Goal: Transaction & Acquisition: Purchase product/service

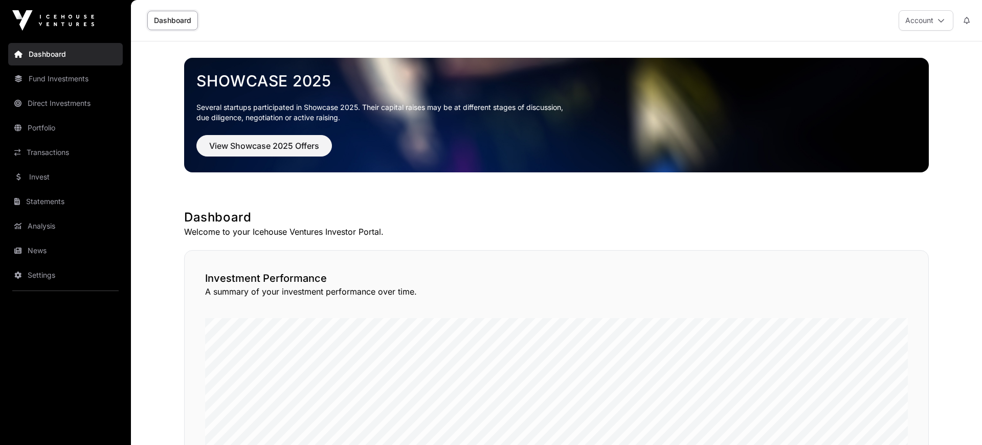
click at [39, 249] on link "News" at bounding box center [65, 250] width 115 height 22
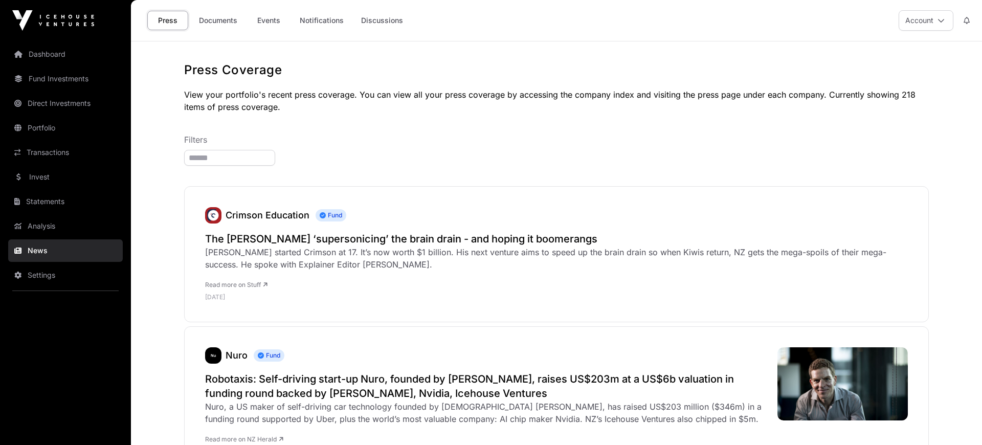
click at [216, 19] on link "Documents" at bounding box center [218, 20] width 52 height 19
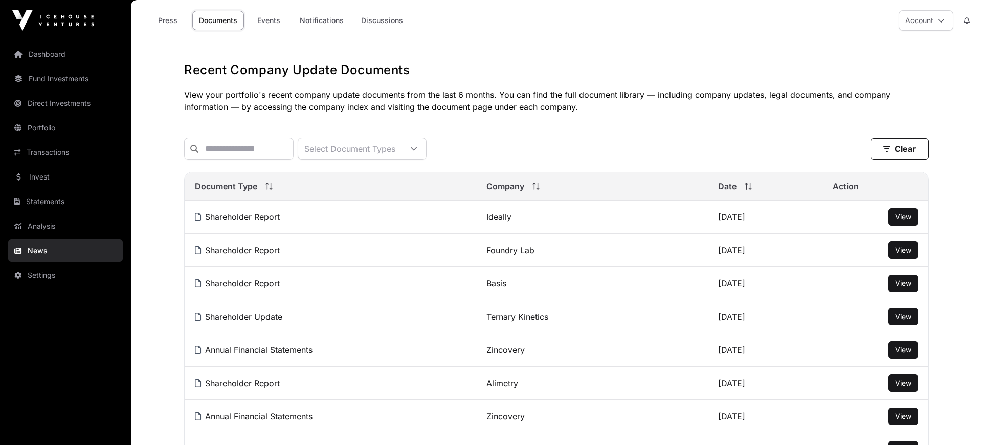
click at [38, 176] on link "Invest" at bounding box center [65, 177] width 115 height 22
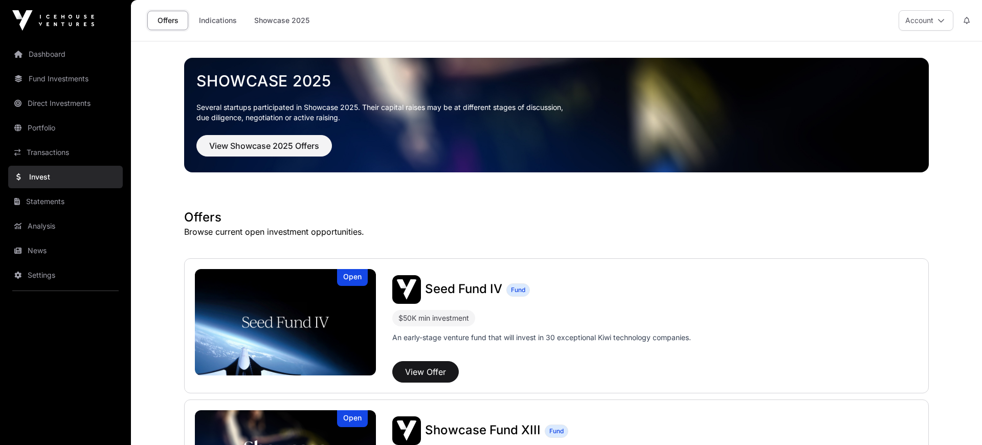
click at [221, 17] on link "Indications" at bounding box center [217, 20] width 51 height 19
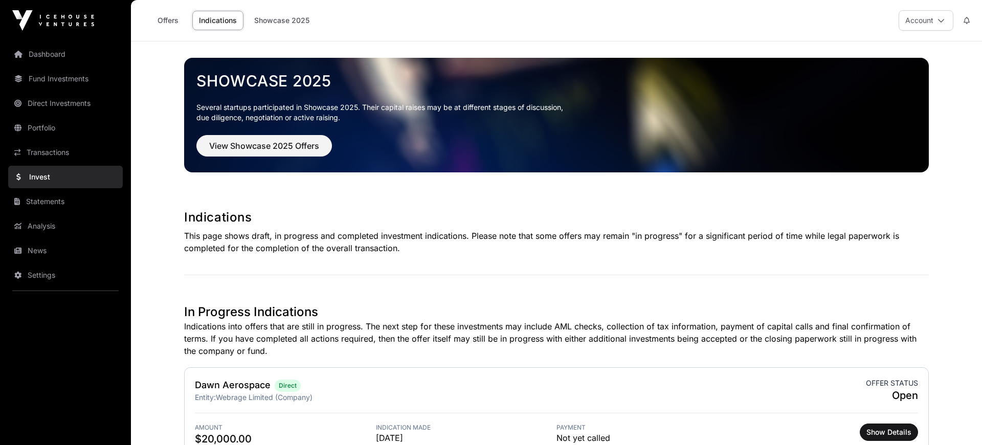
click at [166, 19] on link "Offers" at bounding box center [167, 20] width 41 height 19
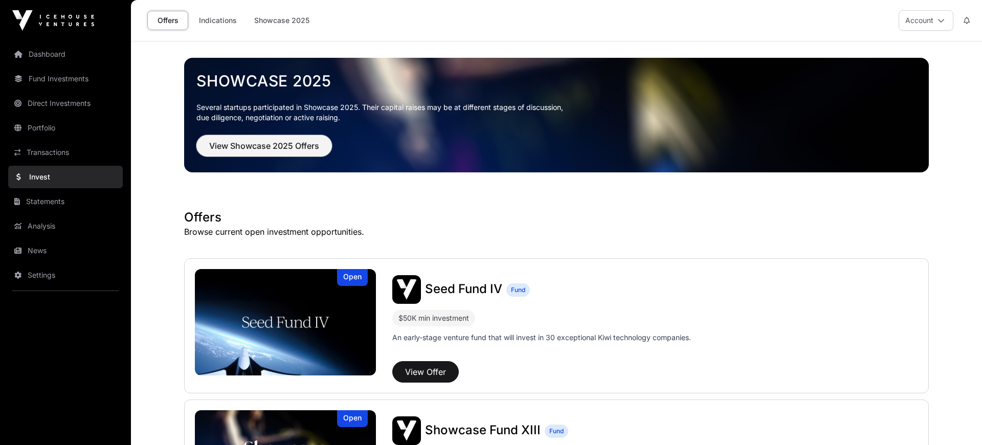
click at [285, 148] on span "View Showcase 2025 Offers" at bounding box center [264, 146] width 110 height 12
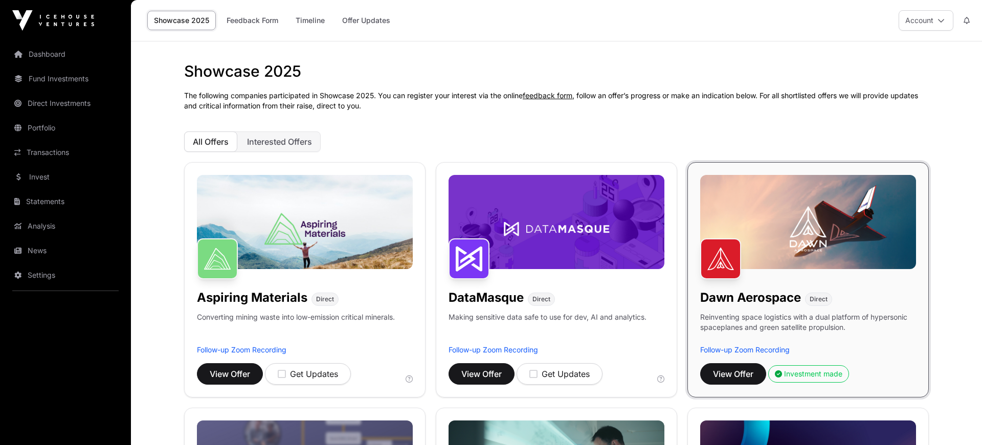
click at [276, 138] on span "Interested Offers" at bounding box center [279, 141] width 65 height 10
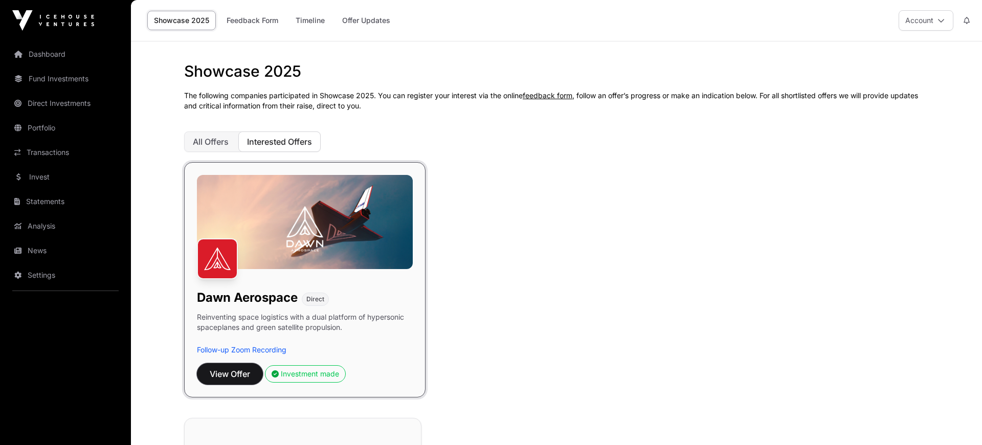
click at [235, 376] on span "View Offer" at bounding box center [230, 374] width 40 height 12
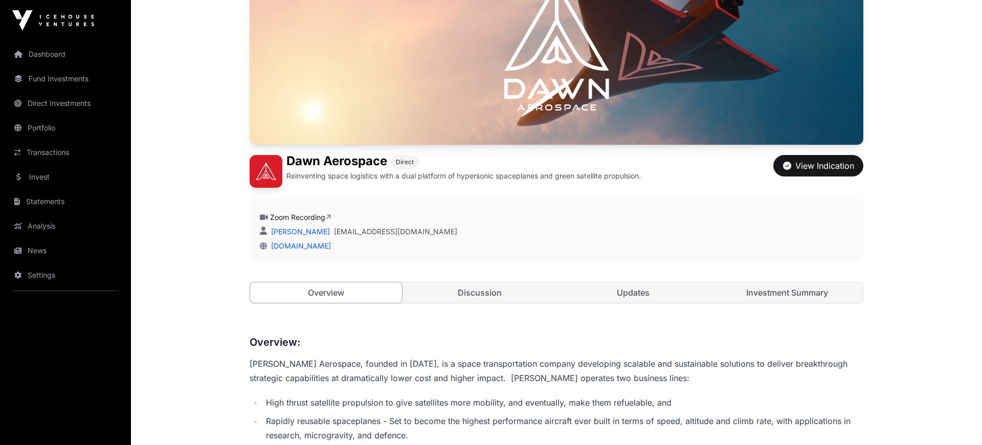
scroll to position [212, 0]
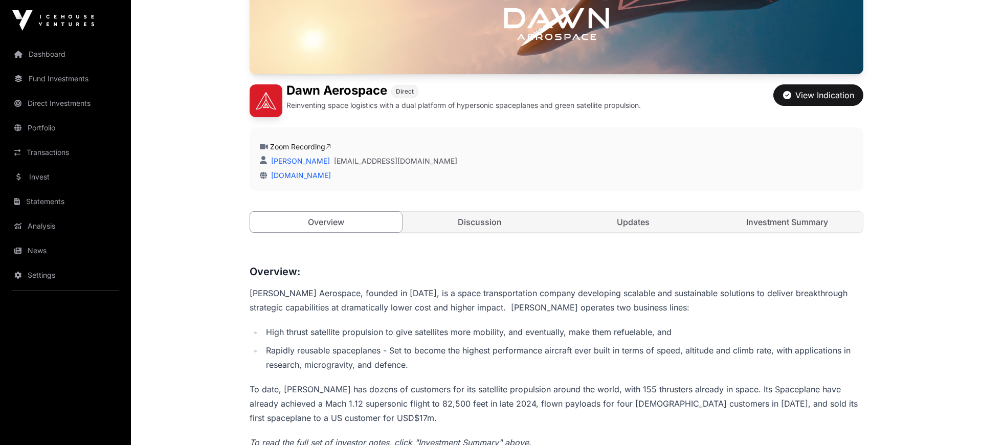
click at [646, 218] on link "Updates" at bounding box center [633, 222] width 152 height 20
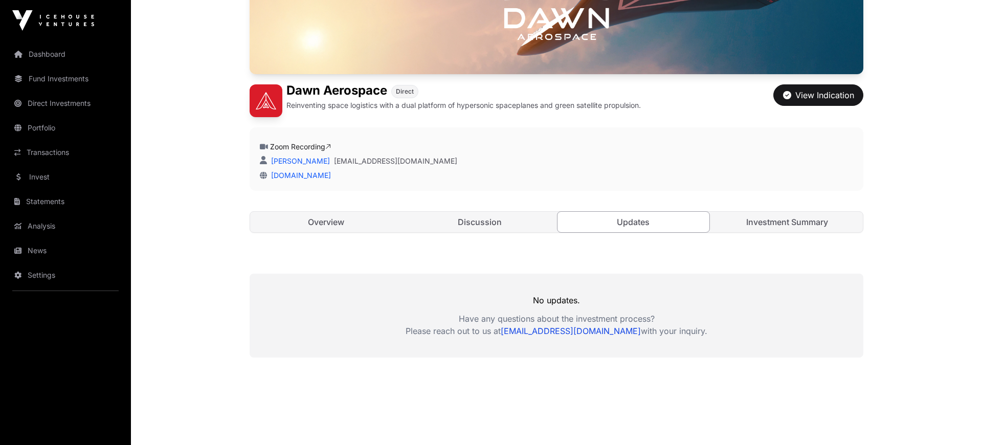
click at [471, 218] on link "Discussion" at bounding box center [480, 222] width 152 height 20
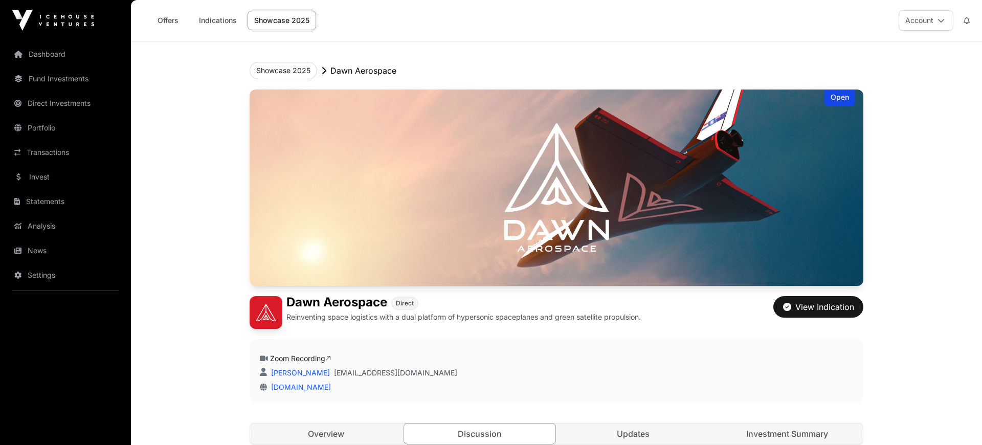
click at [176, 23] on link "Offers" at bounding box center [167, 20] width 41 height 19
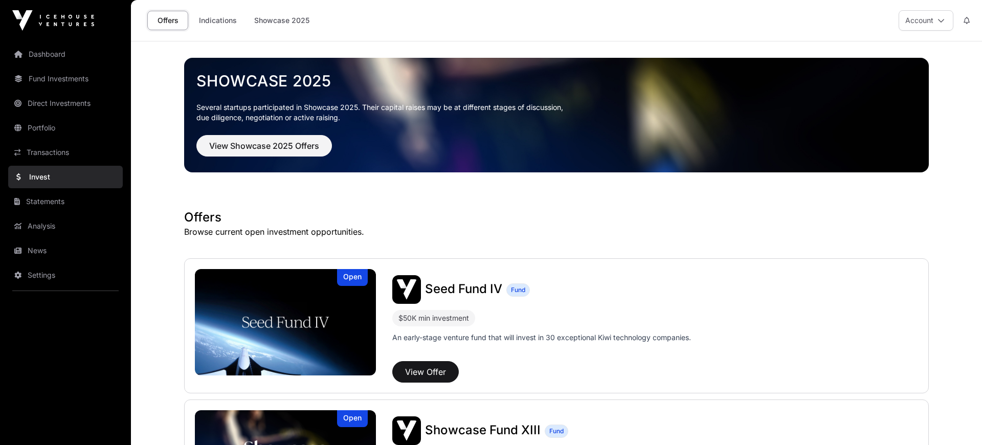
click at [53, 53] on link "Dashboard" at bounding box center [65, 54] width 115 height 22
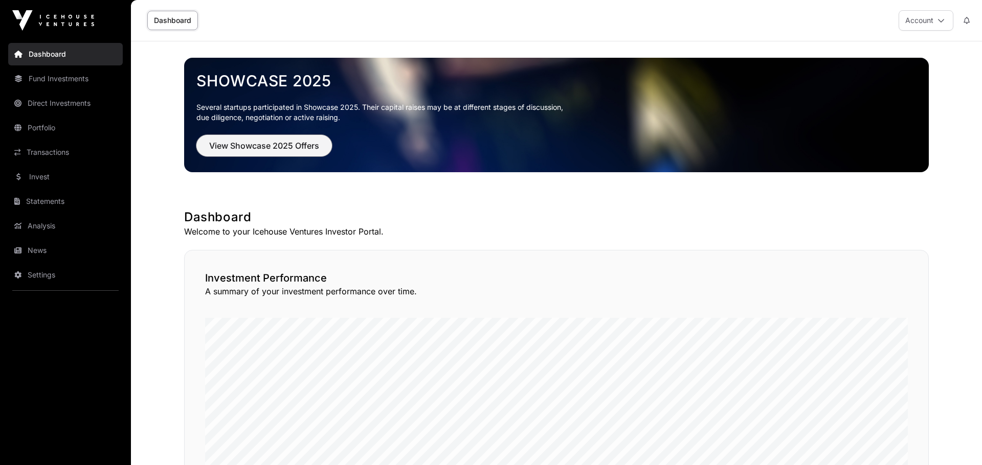
click at [292, 144] on span "View Showcase 2025 Offers" at bounding box center [264, 146] width 110 height 12
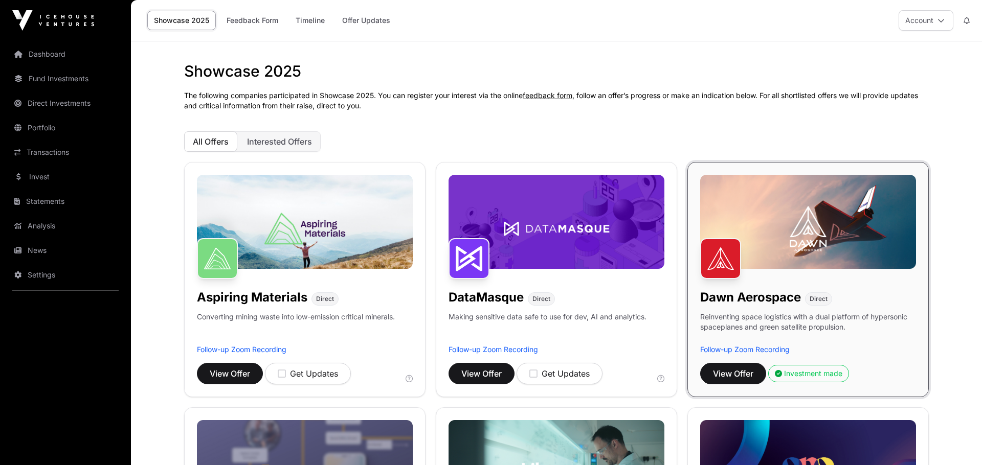
click at [284, 140] on span "Interested Offers" at bounding box center [279, 141] width 65 height 10
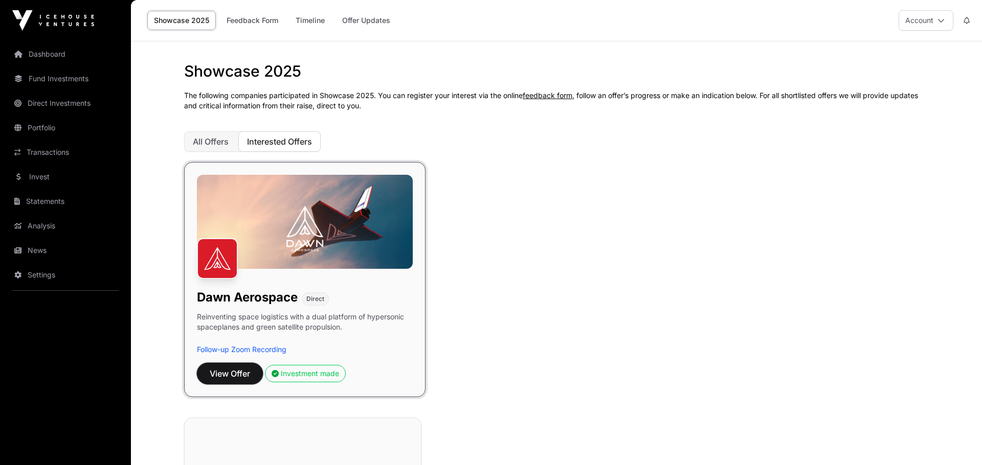
click at [232, 178] on span "View Offer" at bounding box center [230, 374] width 40 height 12
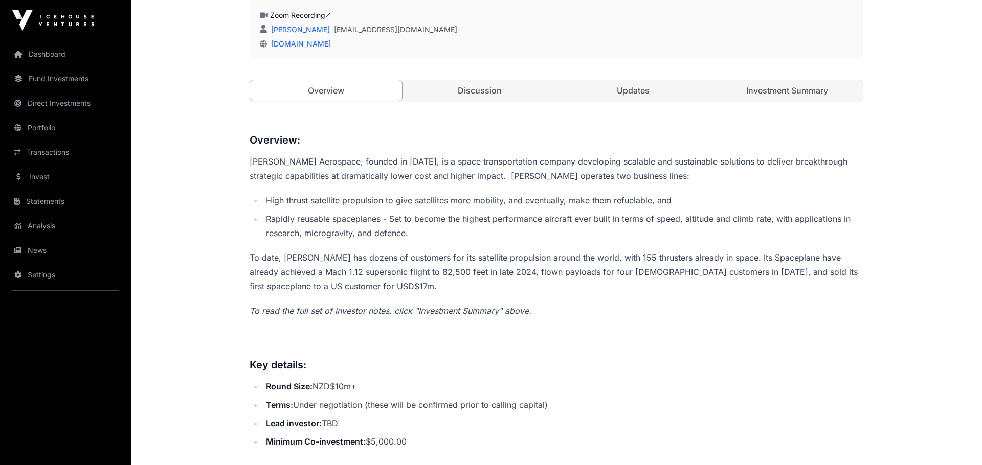
scroll to position [389, 0]
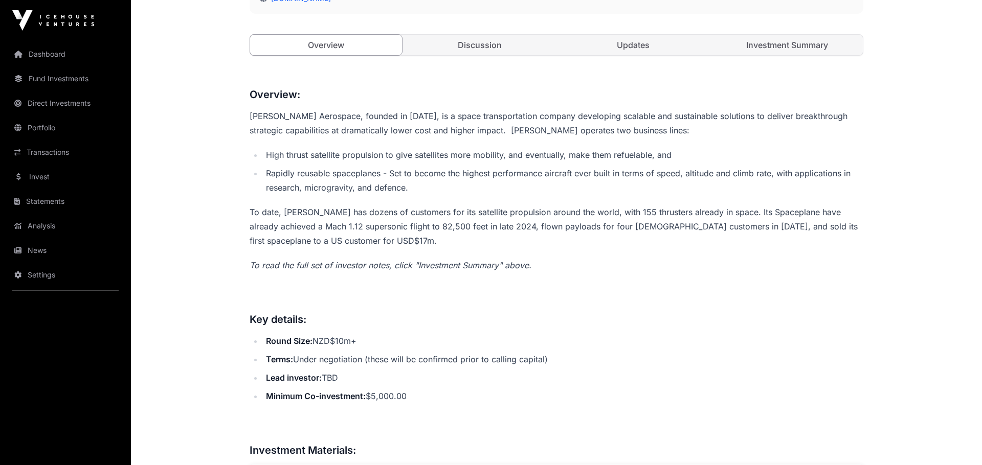
click at [736, 42] on link "Investment Summary" at bounding box center [787, 45] width 152 height 20
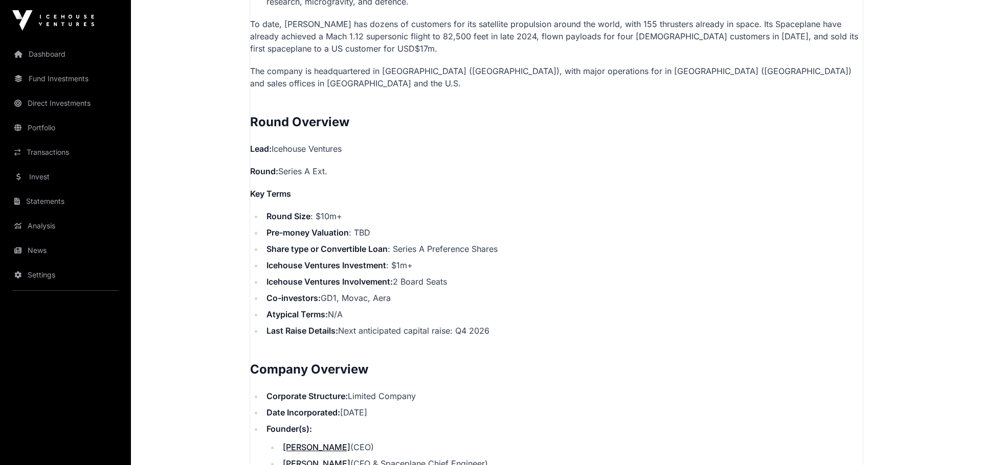
scroll to position [882, 0]
